Goal: Task Accomplishment & Management: Use online tool/utility

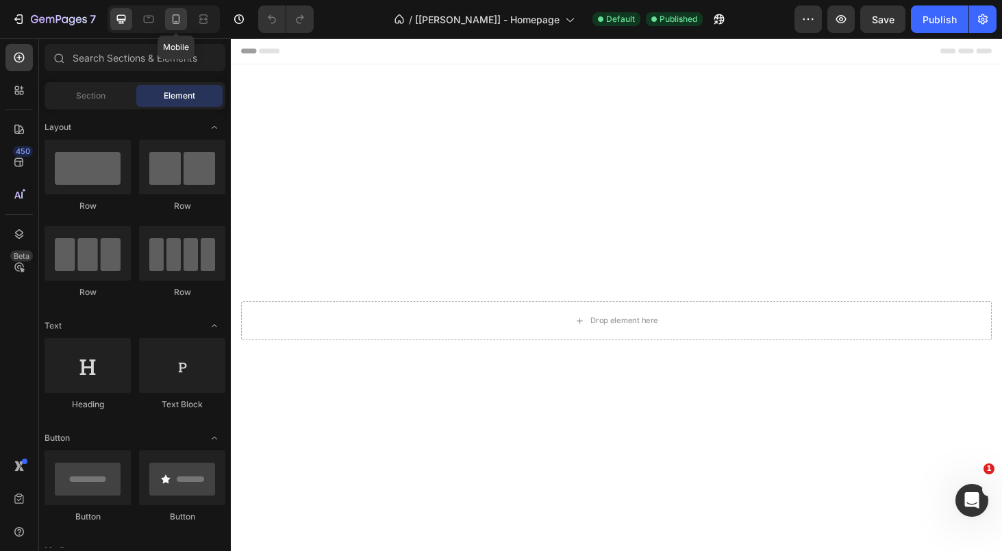
click at [181, 17] on icon at bounding box center [176, 19] width 14 height 14
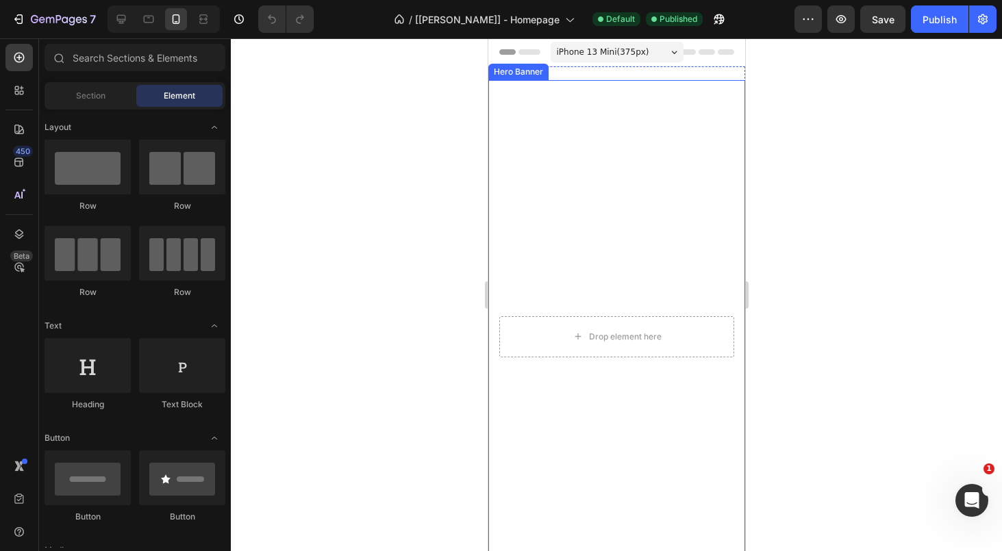
click at [601, 251] on video "Background Image" at bounding box center [616, 336] width 257 height 513
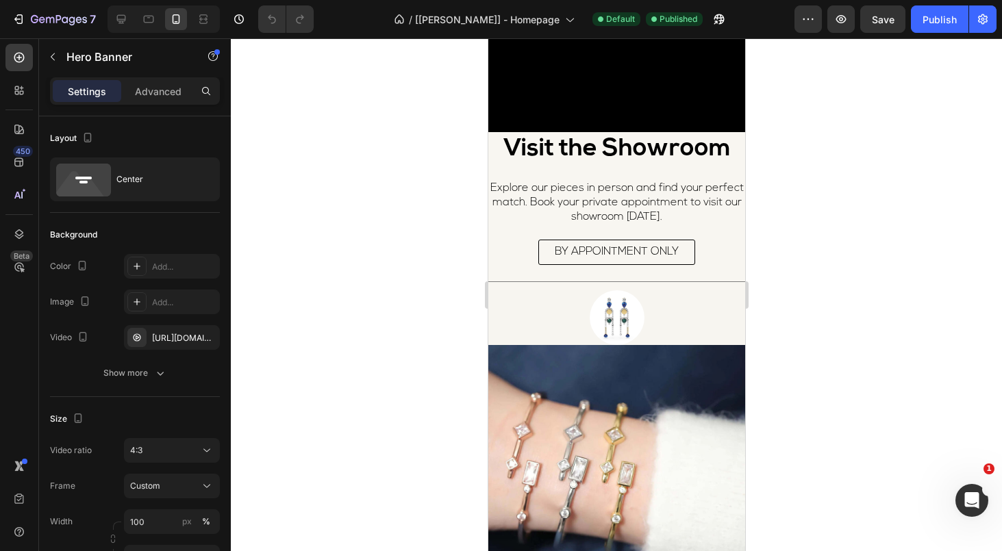
scroll to position [1561, 0]
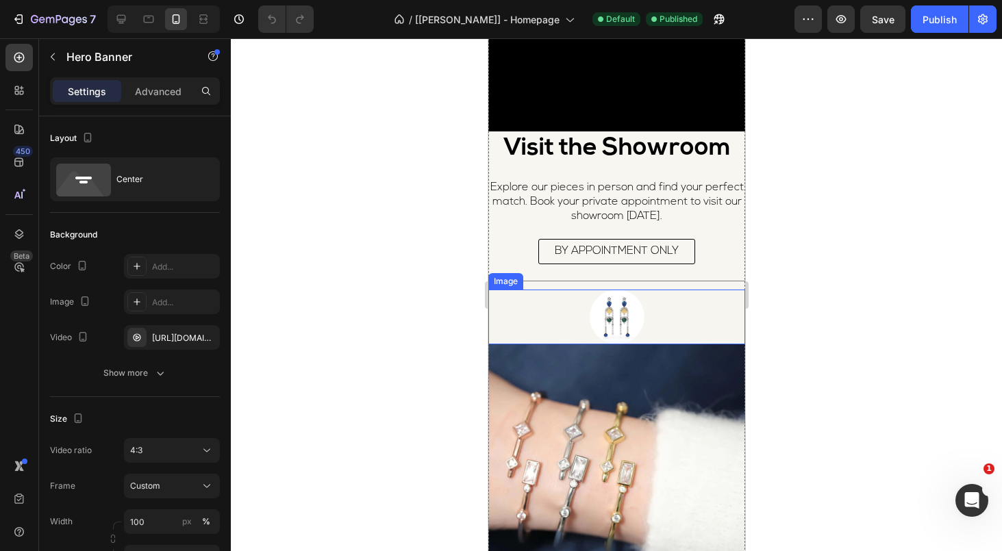
click at [675, 318] on div at bounding box center [616, 317] width 257 height 55
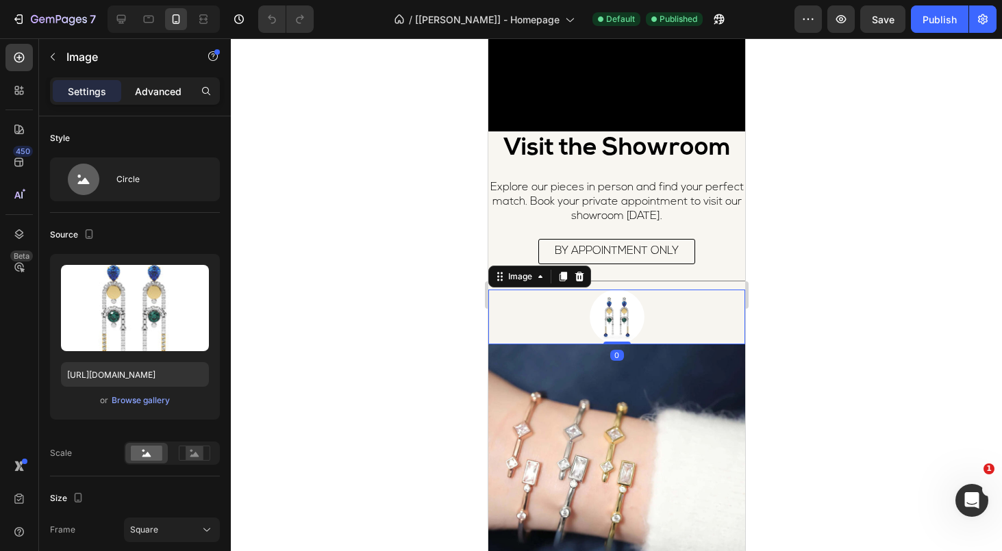
click at [156, 89] on p "Advanced" at bounding box center [158, 91] width 47 height 14
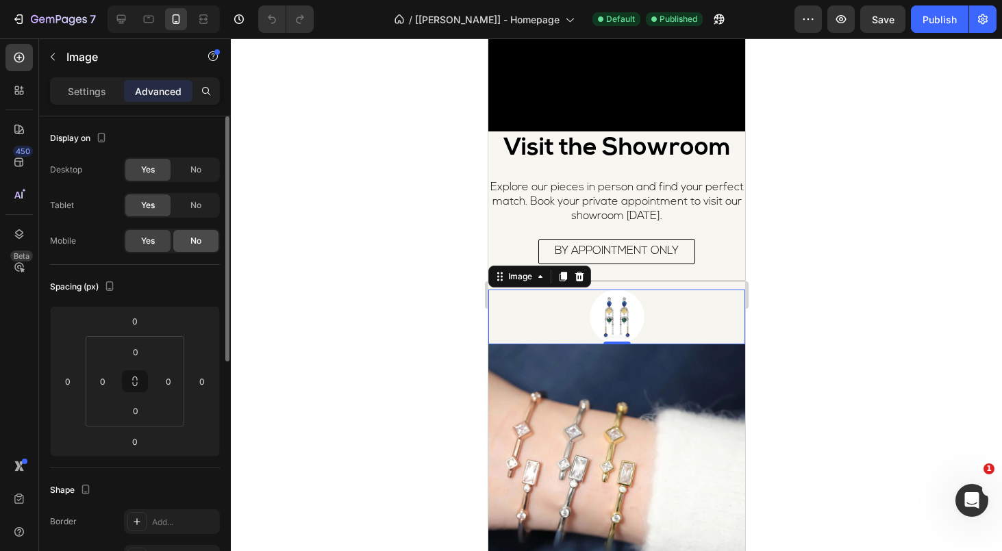
click at [189, 244] on div "No" at bounding box center [195, 241] width 45 height 22
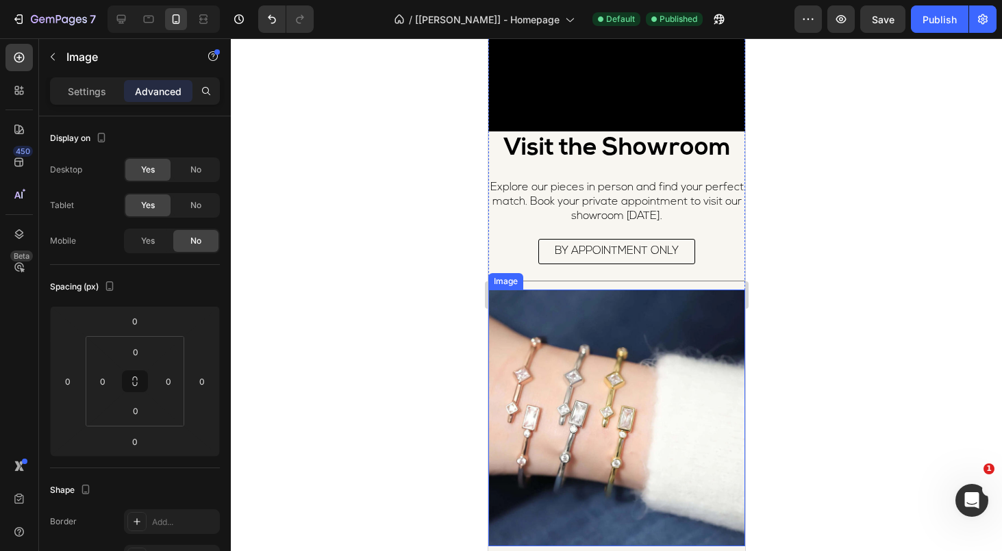
click at [662, 403] on img at bounding box center [616, 418] width 257 height 257
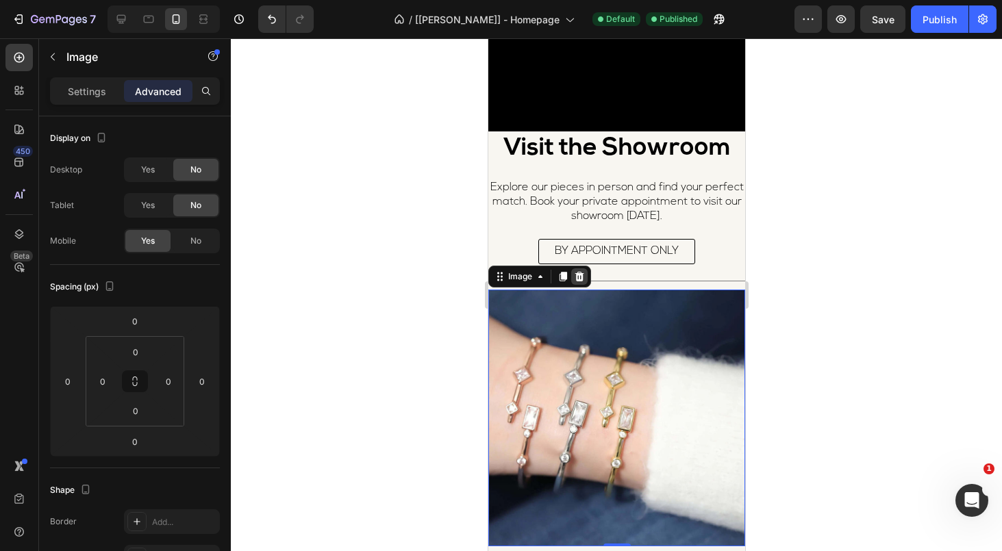
click at [577, 279] on icon at bounding box center [578, 276] width 11 height 11
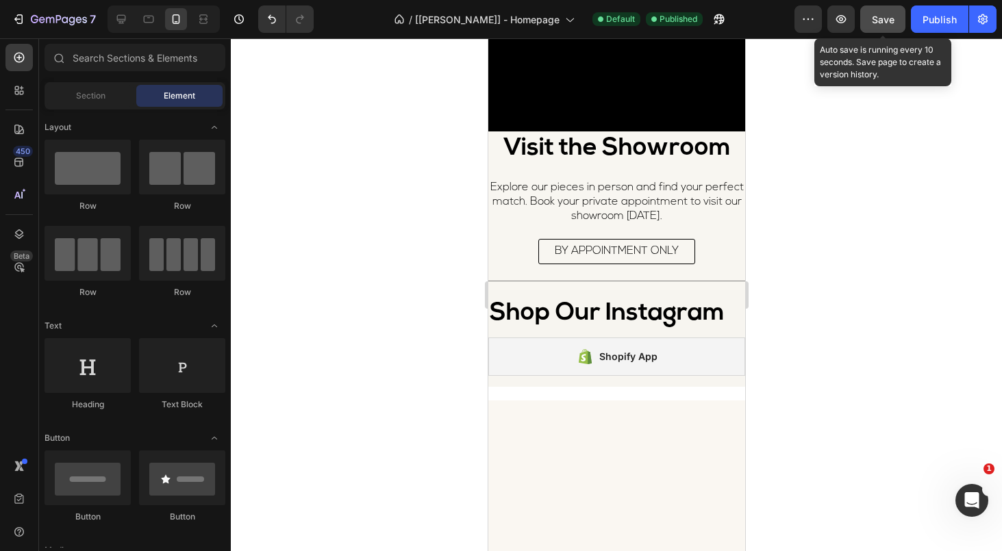
click at [883, 15] on span "Save" at bounding box center [883, 20] width 23 height 12
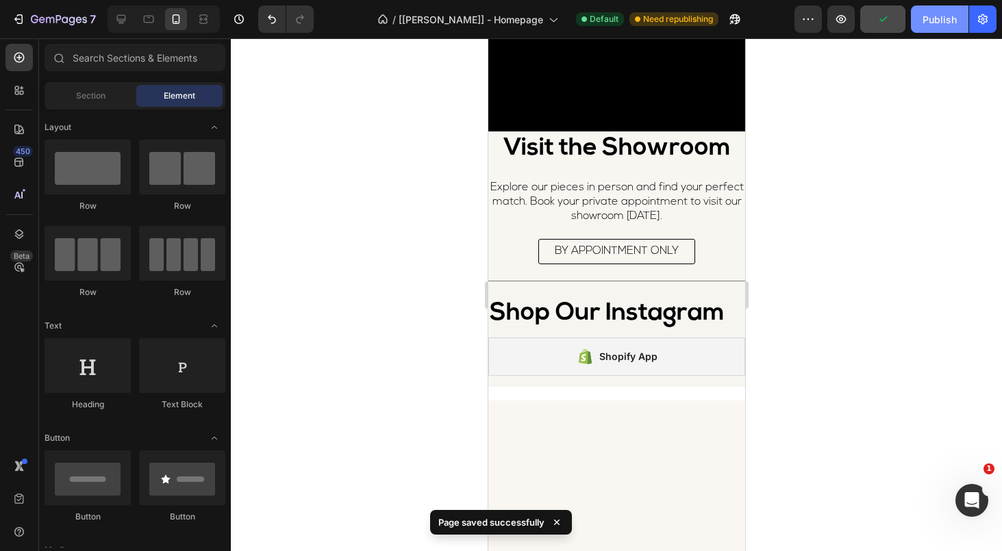
click at [933, 27] on button "Publish" at bounding box center [940, 18] width 58 height 27
click at [153, 21] on icon at bounding box center [149, 20] width 10 height 8
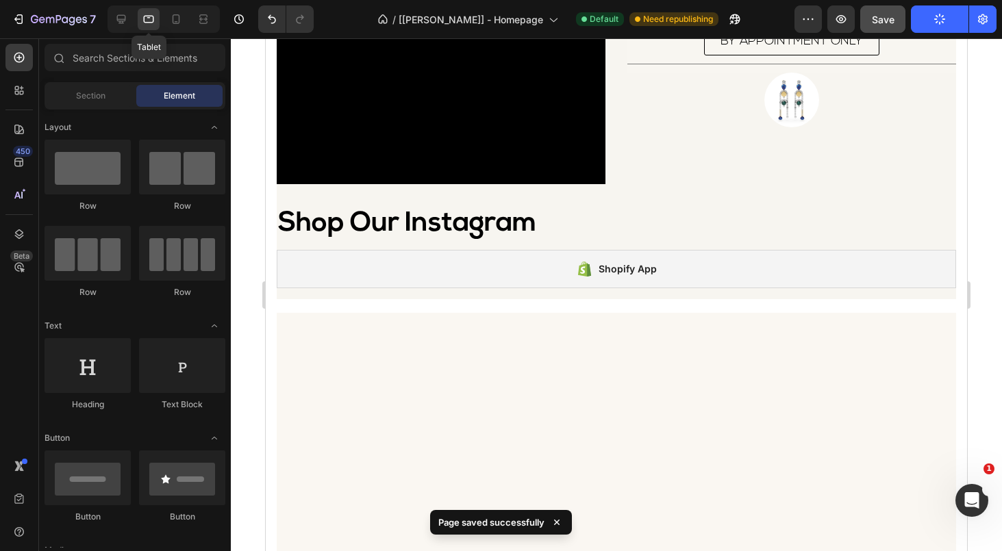
scroll to position [1775, 0]
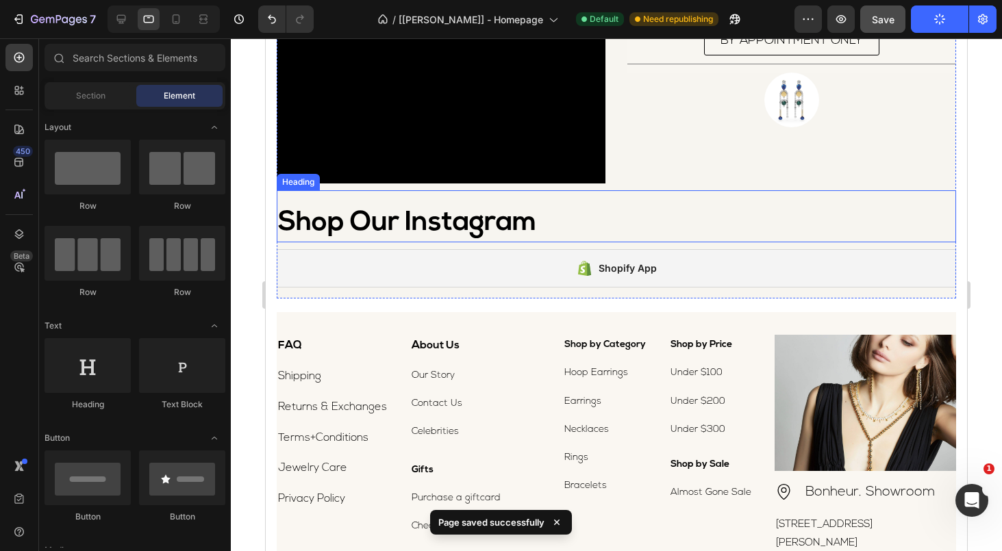
click at [681, 226] on h2 "Shop Our Instagram" at bounding box center [616, 223] width 679 height 38
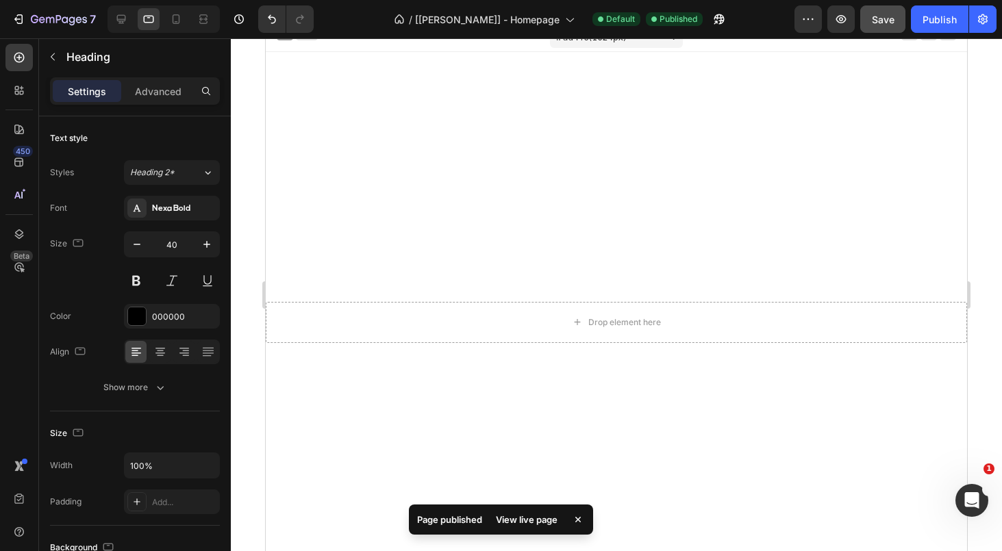
scroll to position [0, 0]
click at [878, 25] on div "Save" at bounding box center [883, 19] width 23 height 14
click at [928, 24] on div "Publish" at bounding box center [939, 19] width 34 height 14
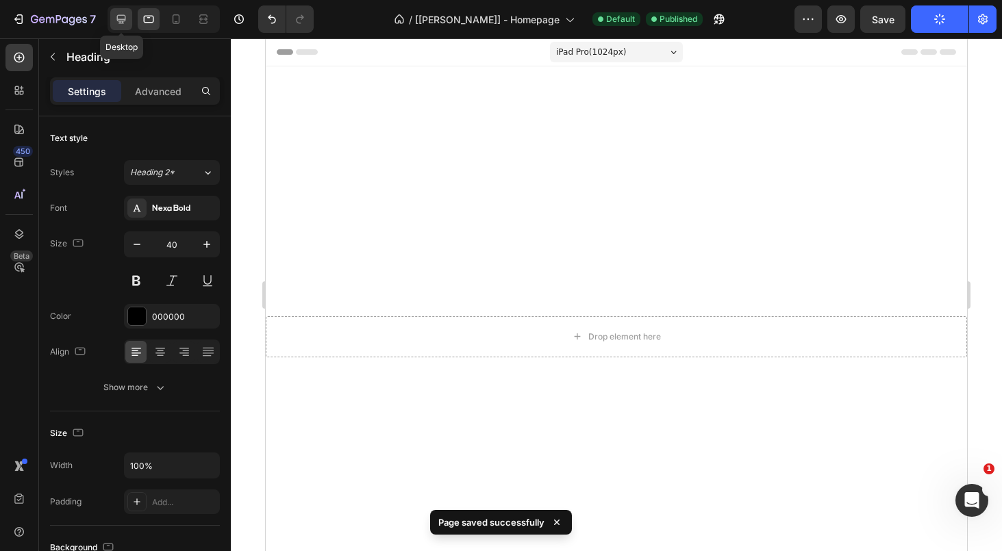
click at [121, 18] on icon at bounding box center [121, 19] width 14 height 14
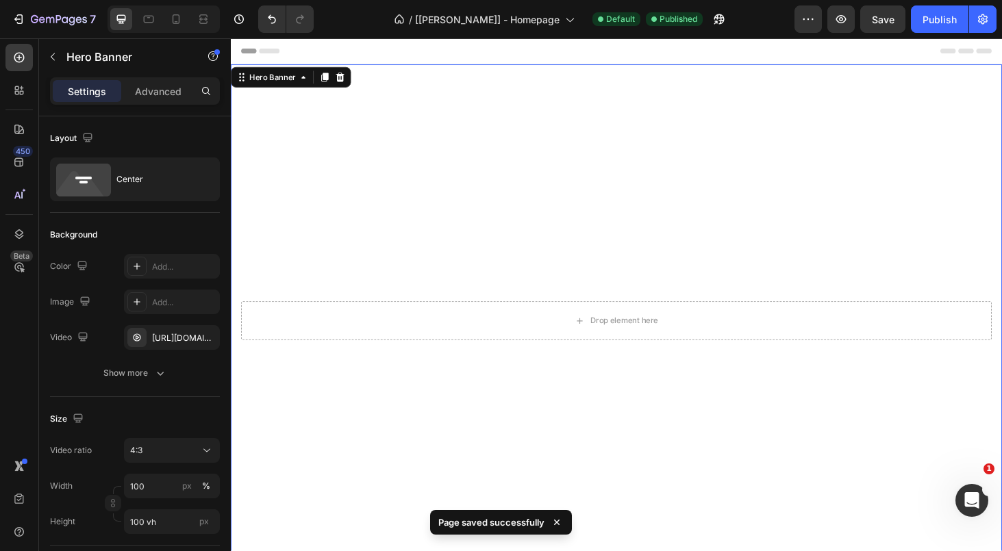
click at [652, 194] on video "Background Image" at bounding box center [642, 374] width 822 height 616
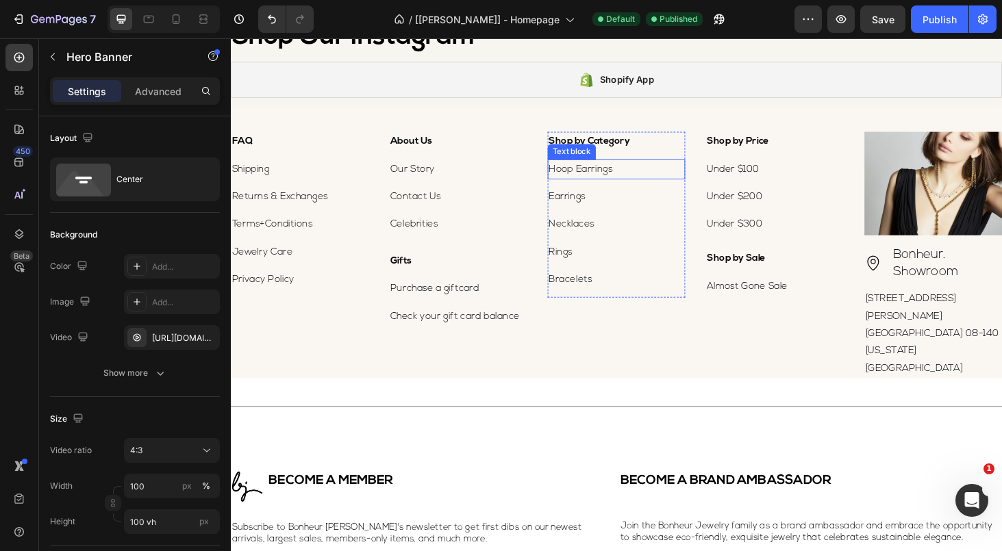
scroll to position [1890, 0]
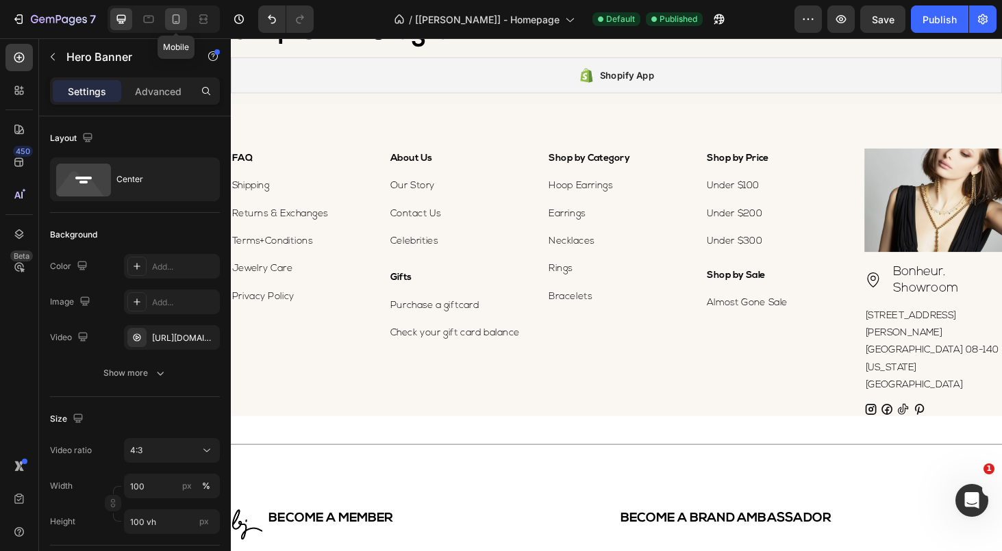
click at [178, 24] on icon at bounding box center [176, 19] width 14 height 14
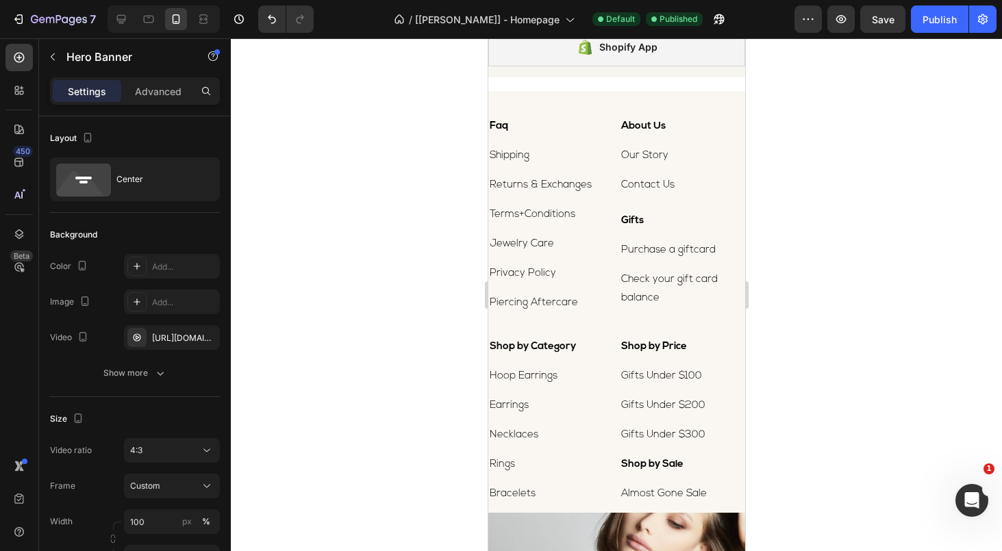
scroll to position [1663, 0]
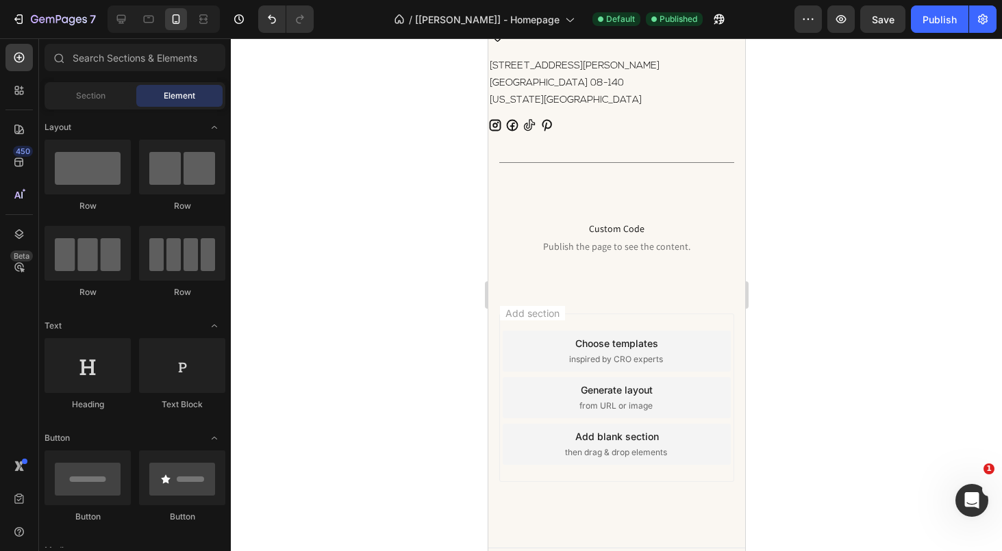
scroll to position [2589, 0]
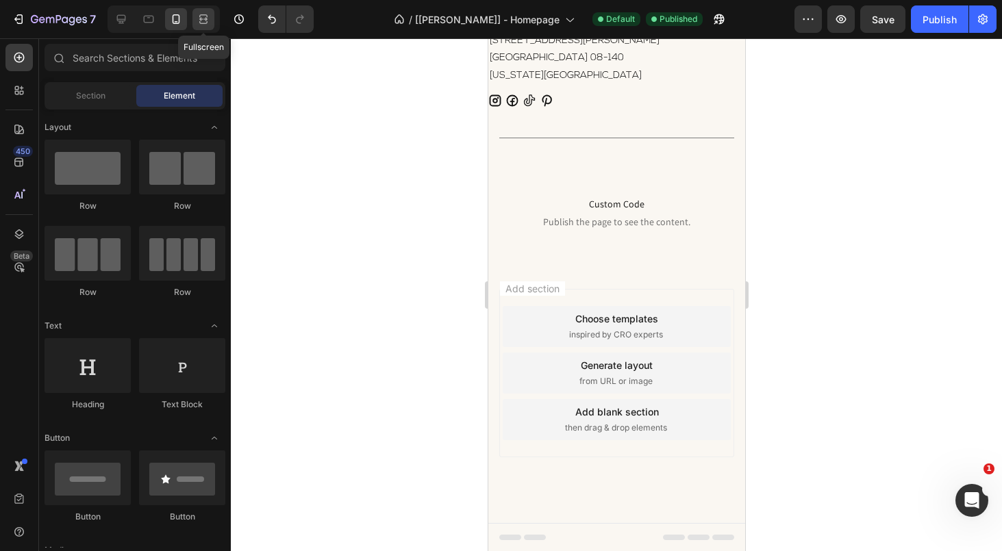
click at [202, 12] on icon at bounding box center [204, 19] width 14 height 14
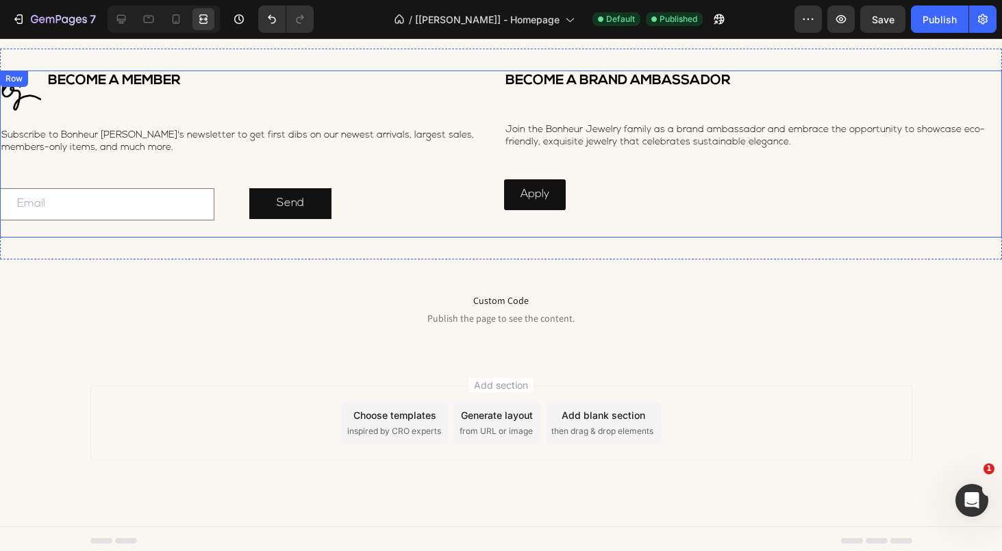
click at [735, 230] on div "BECOME A BRAND AMBASSADOR Heading Join the Bonheur Jewelry family as a brand am…" at bounding box center [753, 154] width 498 height 167
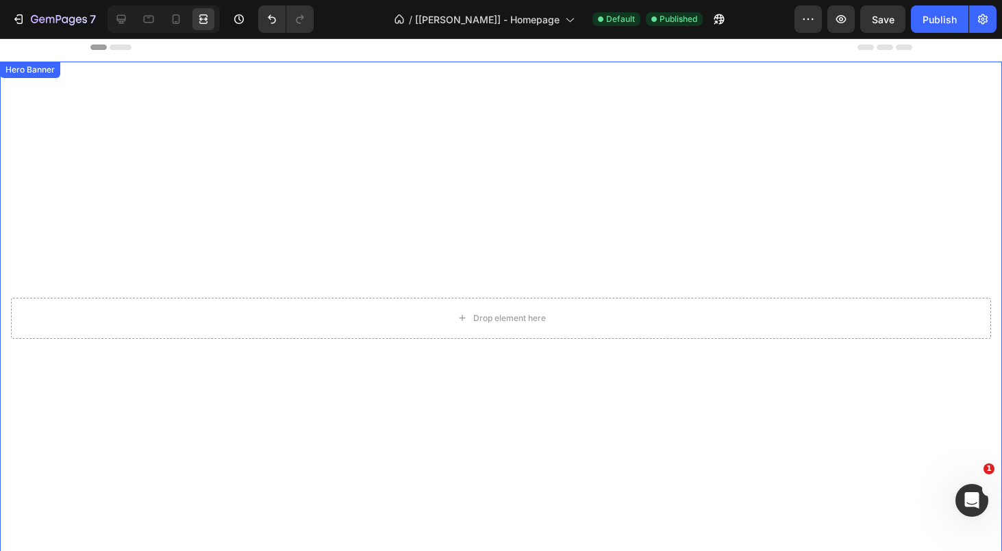
scroll to position [0, 0]
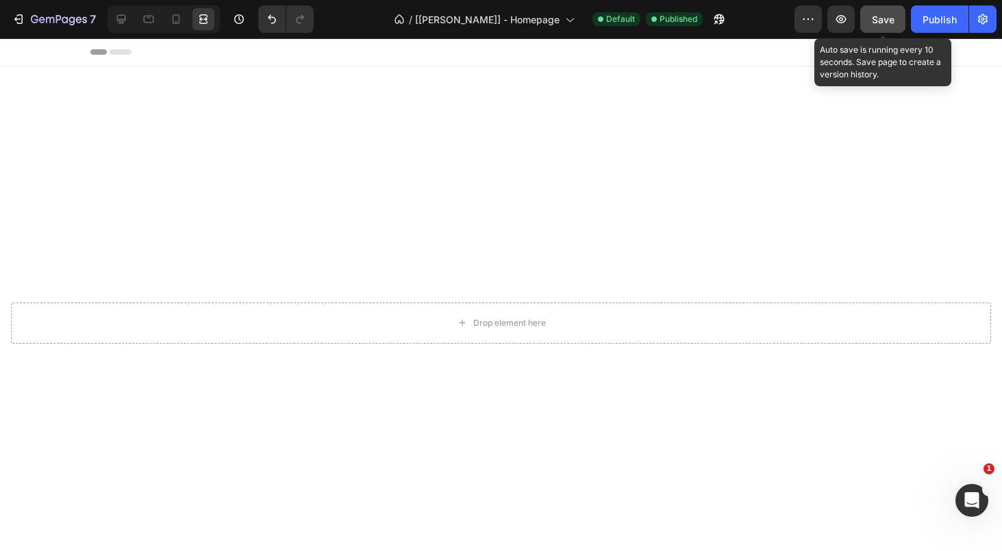
click at [893, 16] on span "Save" at bounding box center [883, 20] width 23 height 12
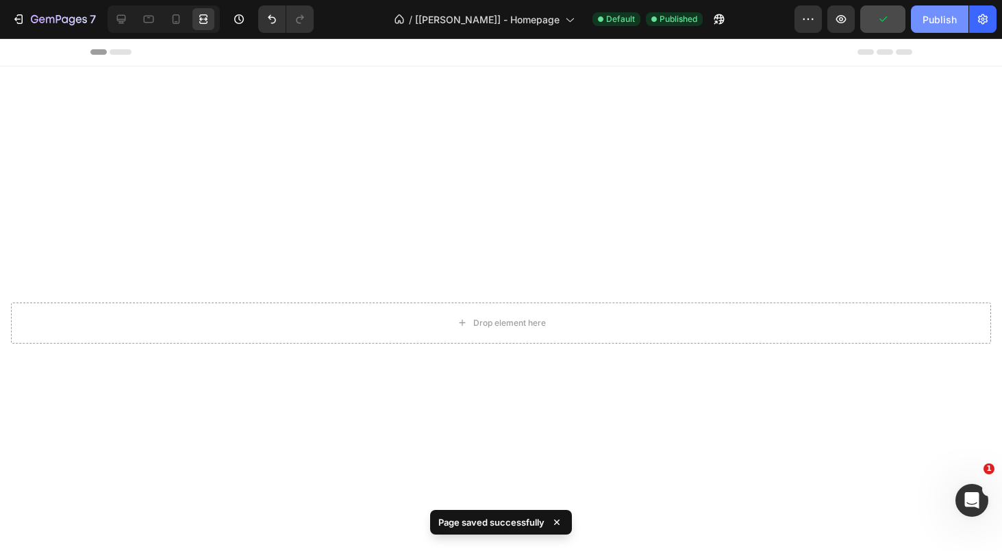
click at [932, 18] on div "Publish" at bounding box center [939, 19] width 34 height 14
